Goal: Navigation & Orientation: Find specific page/section

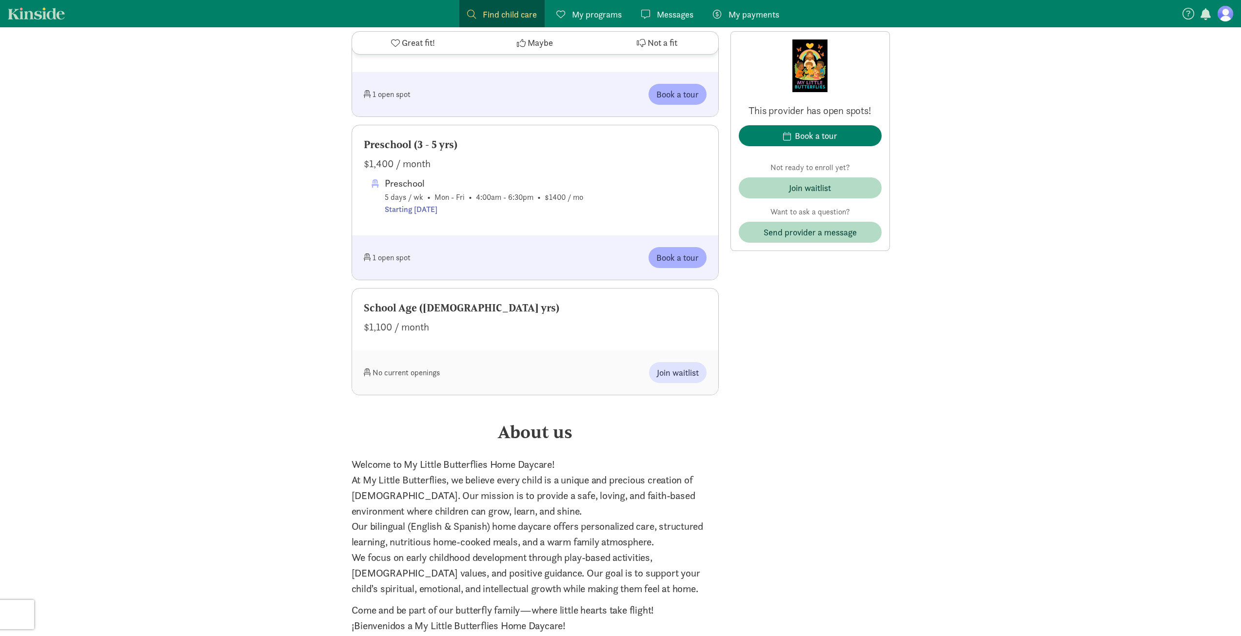
scroll to position [780, 0]
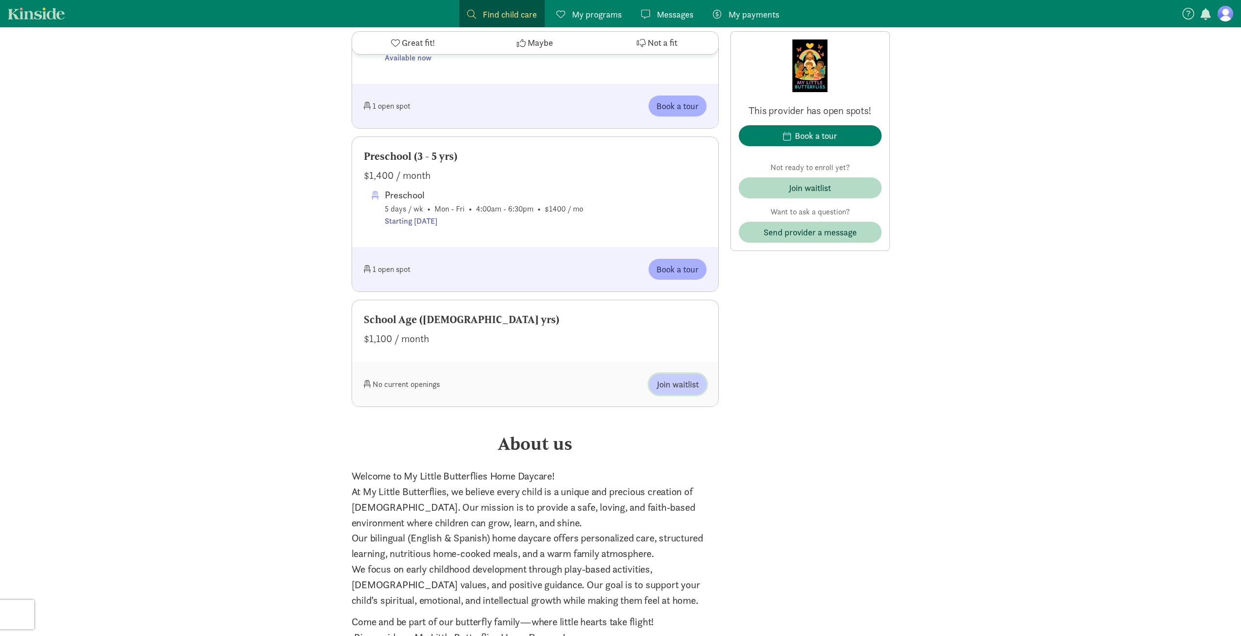
click at [686, 389] on span "Join waitlist" at bounding box center [678, 384] width 42 height 13
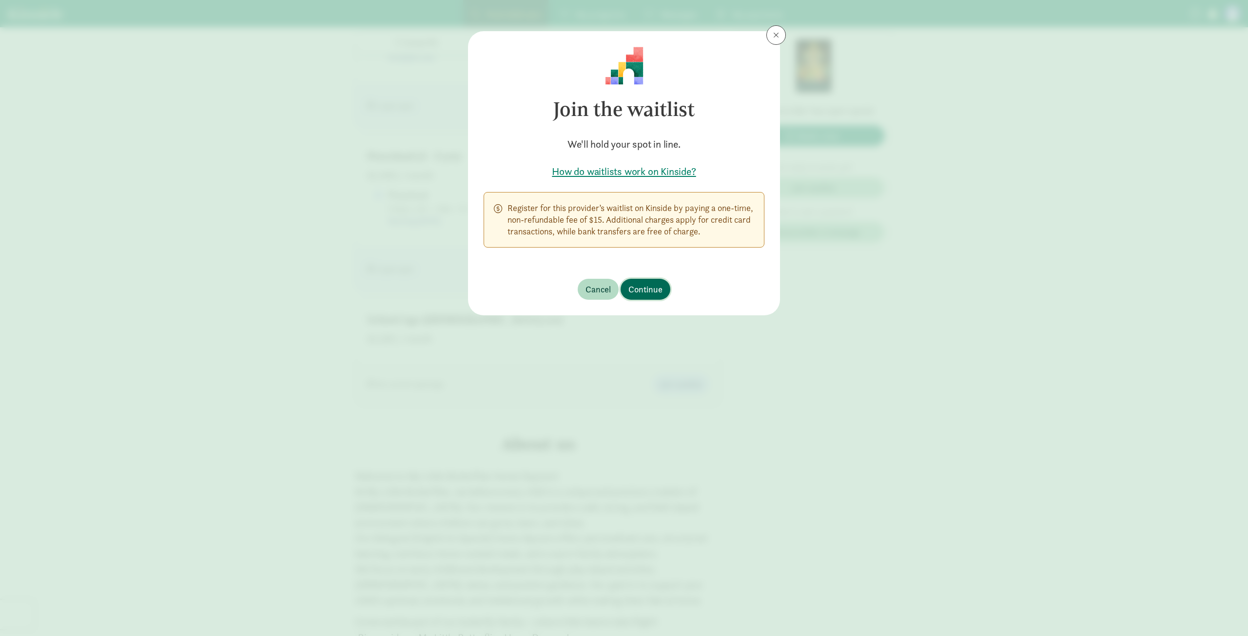
click at [638, 282] on button "Continue" at bounding box center [646, 289] width 50 height 21
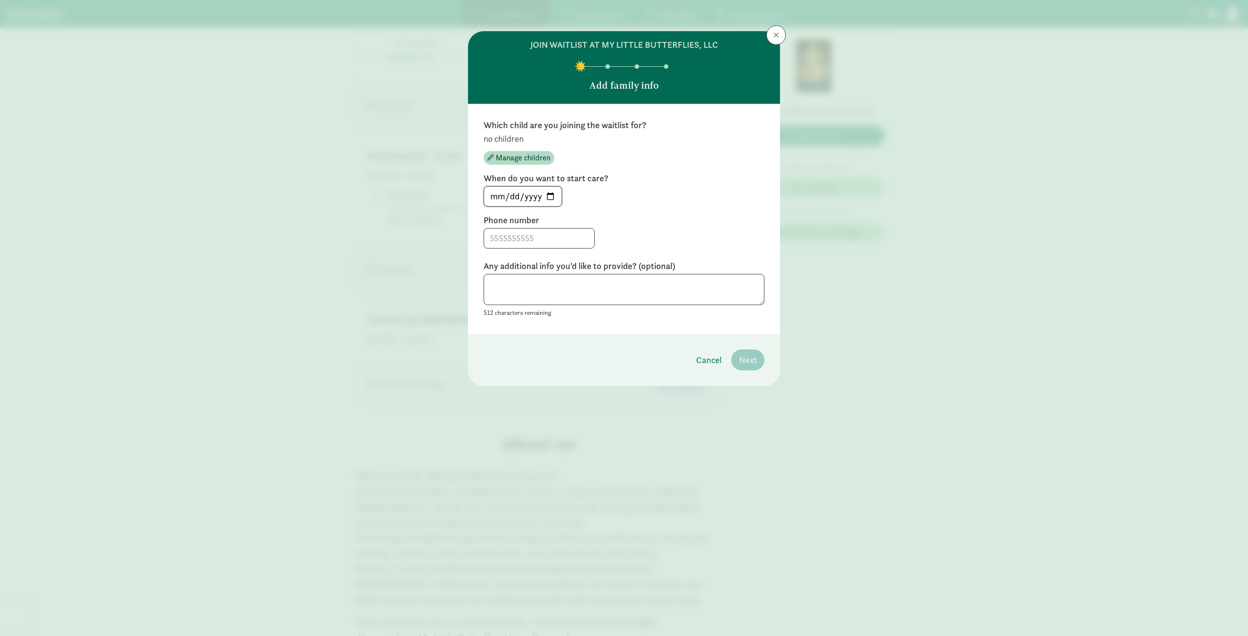
click at [550, 197] on input "[DATE]" at bounding box center [523, 197] width 78 height 20
drag, startPoint x: 639, startPoint y: 195, endPoint x: 645, endPoint y: 181, distance: 15.5
click at [639, 195] on div "[DATE]" at bounding box center [624, 196] width 281 height 20
click at [777, 36] on span at bounding box center [776, 35] width 6 height 8
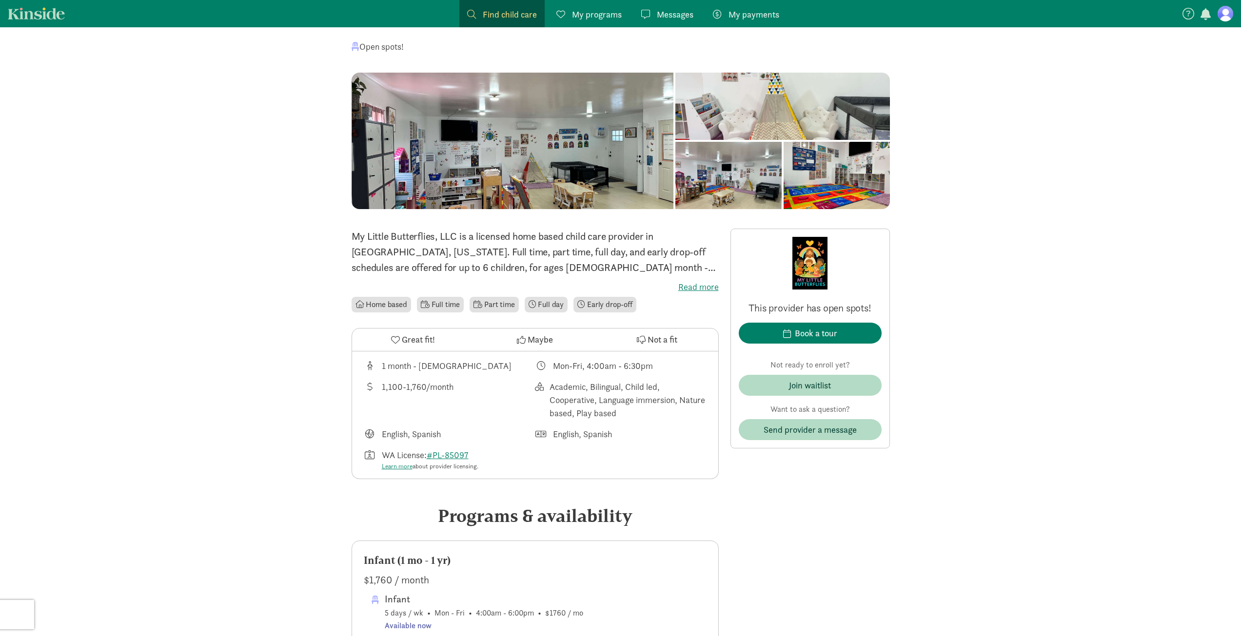
scroll to position [0, 0]
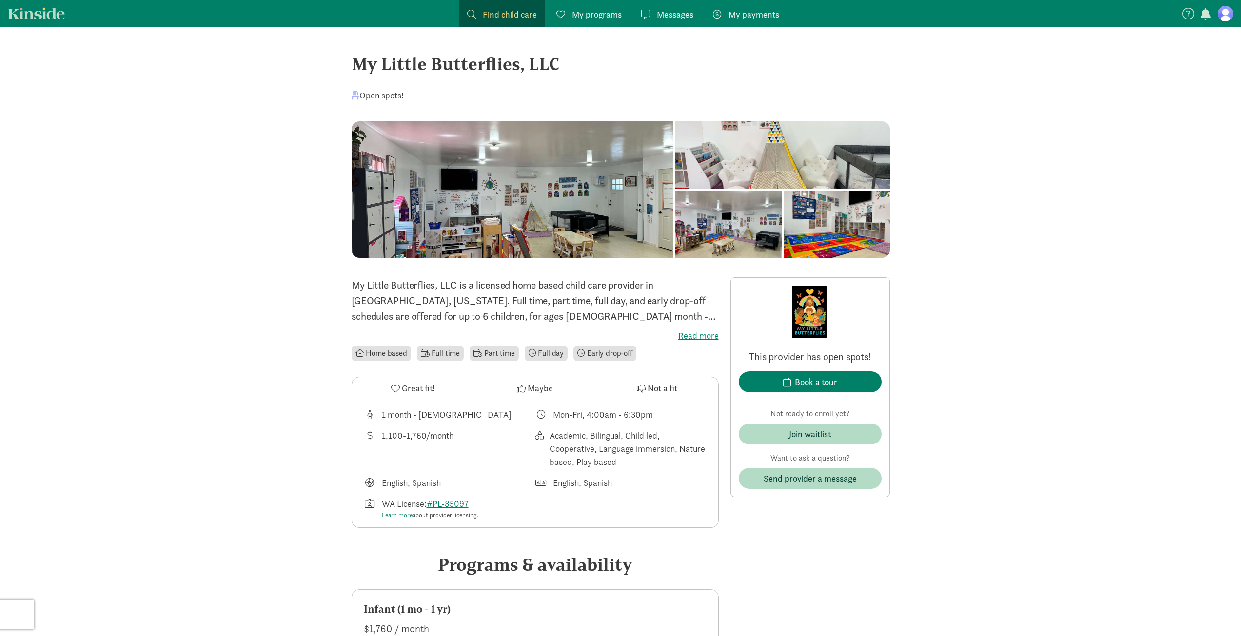
click at [580, 20] on span "My programs" at bounding box center [597, 14] width 50 height 13
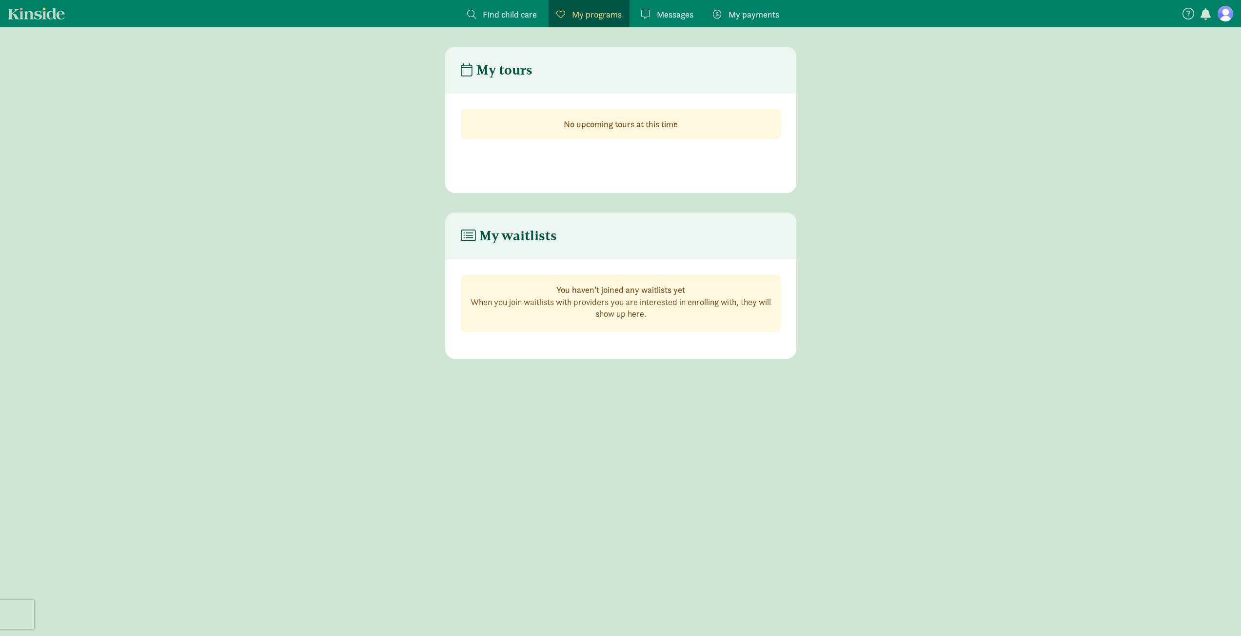
click at [745, 4] on link "My payments Pay" at bounding box center [746, 13] width 82 height 27
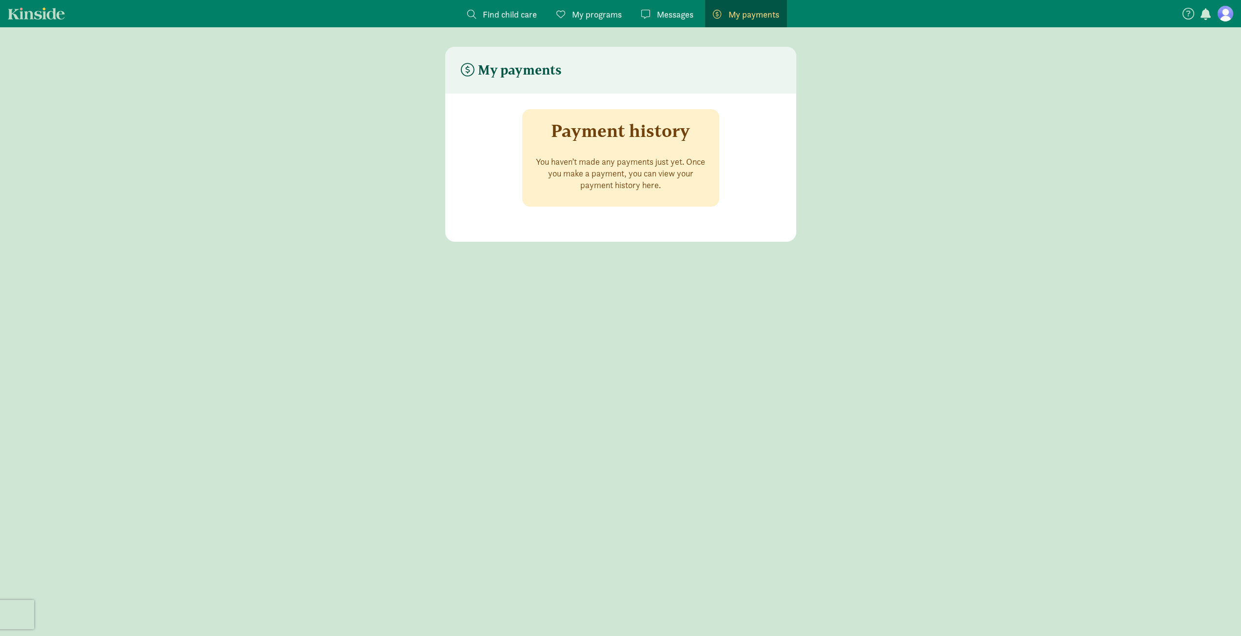
click at [499, 23] on link "Find child care Find" at bounding box center [501, 13] width 85 height 27
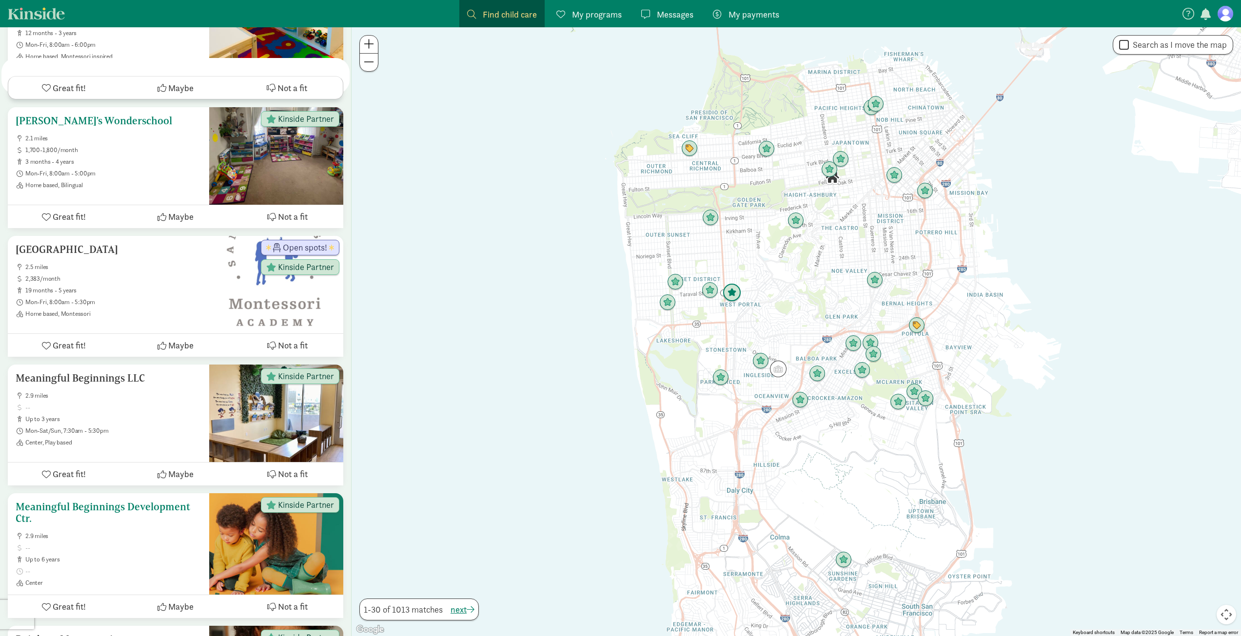
scroll to position [1560, 0]
